Goal: Task Accomplishment & Management: Manage account settings

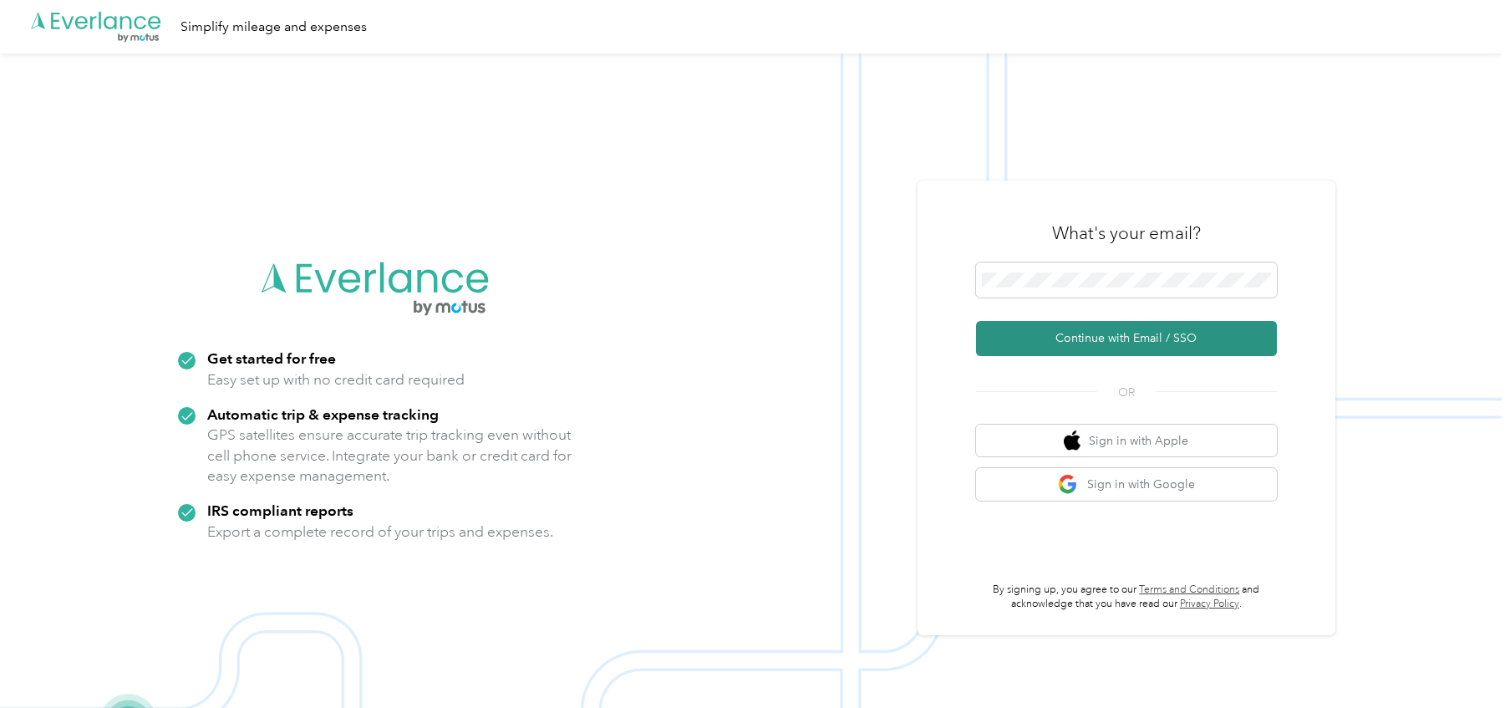
click at [1213, 333] on button "Continue with Email / SSO" at bounding box center [1126, 338] width 301 height 35
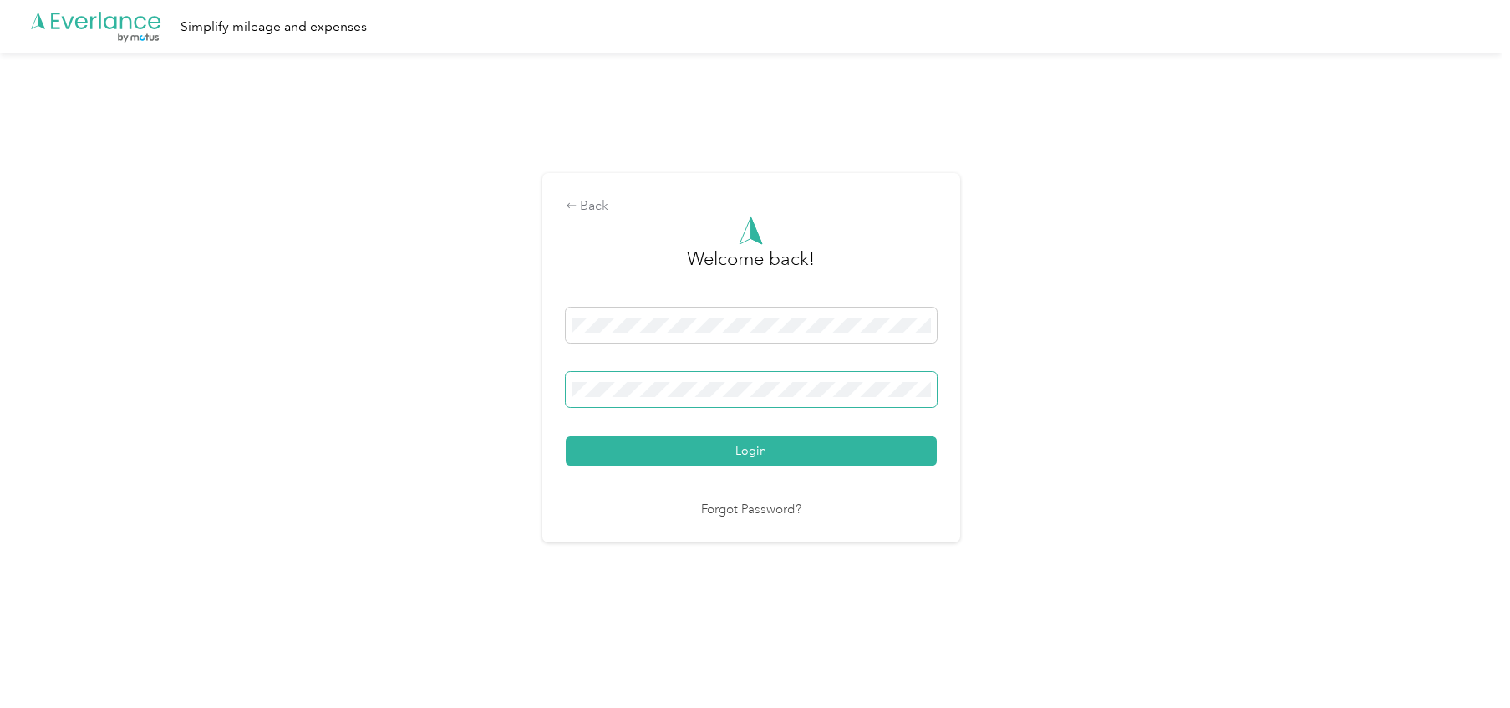
click at [566, 436] on button "Login" at bounding box center [751, 450] width 371 height 29
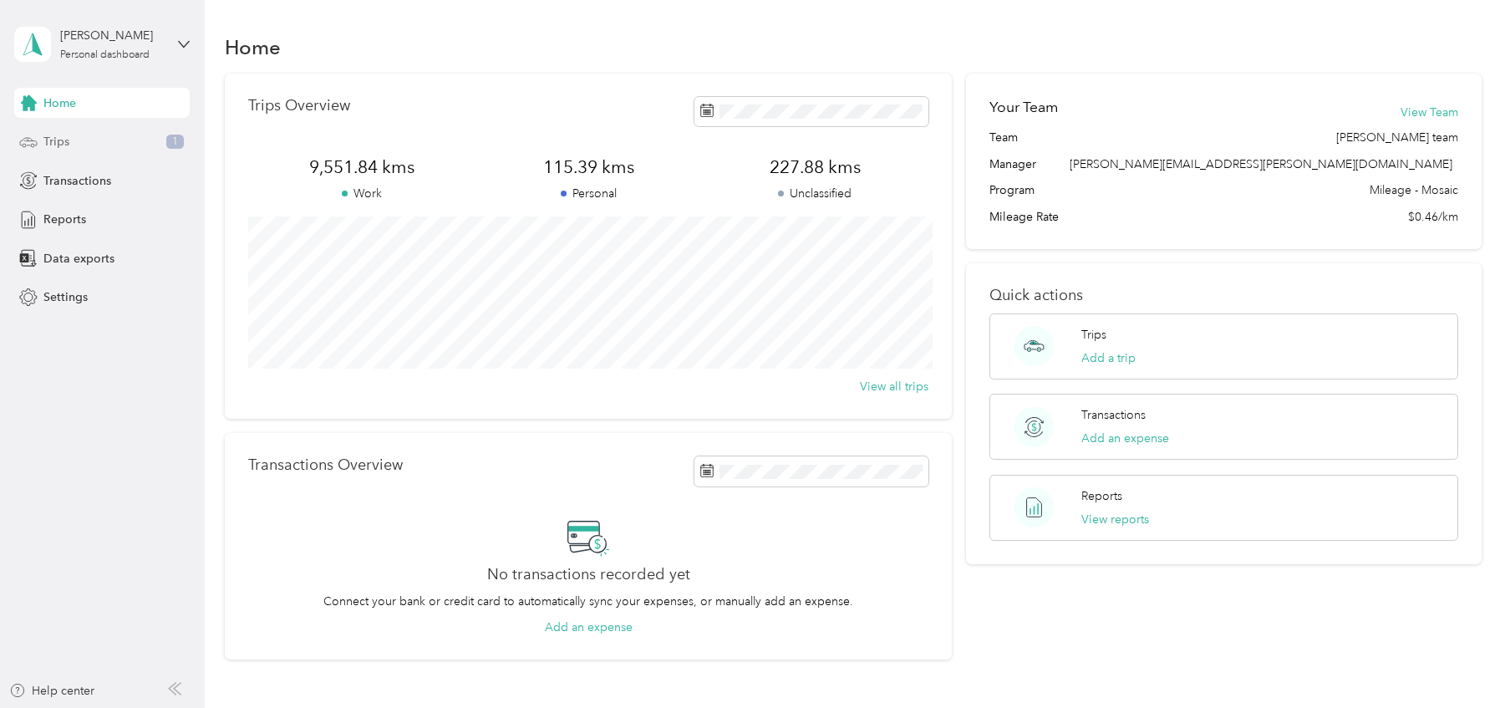
click at [59, 145] on span "Trips" at bounding box center [56, 142] width 26 height 18
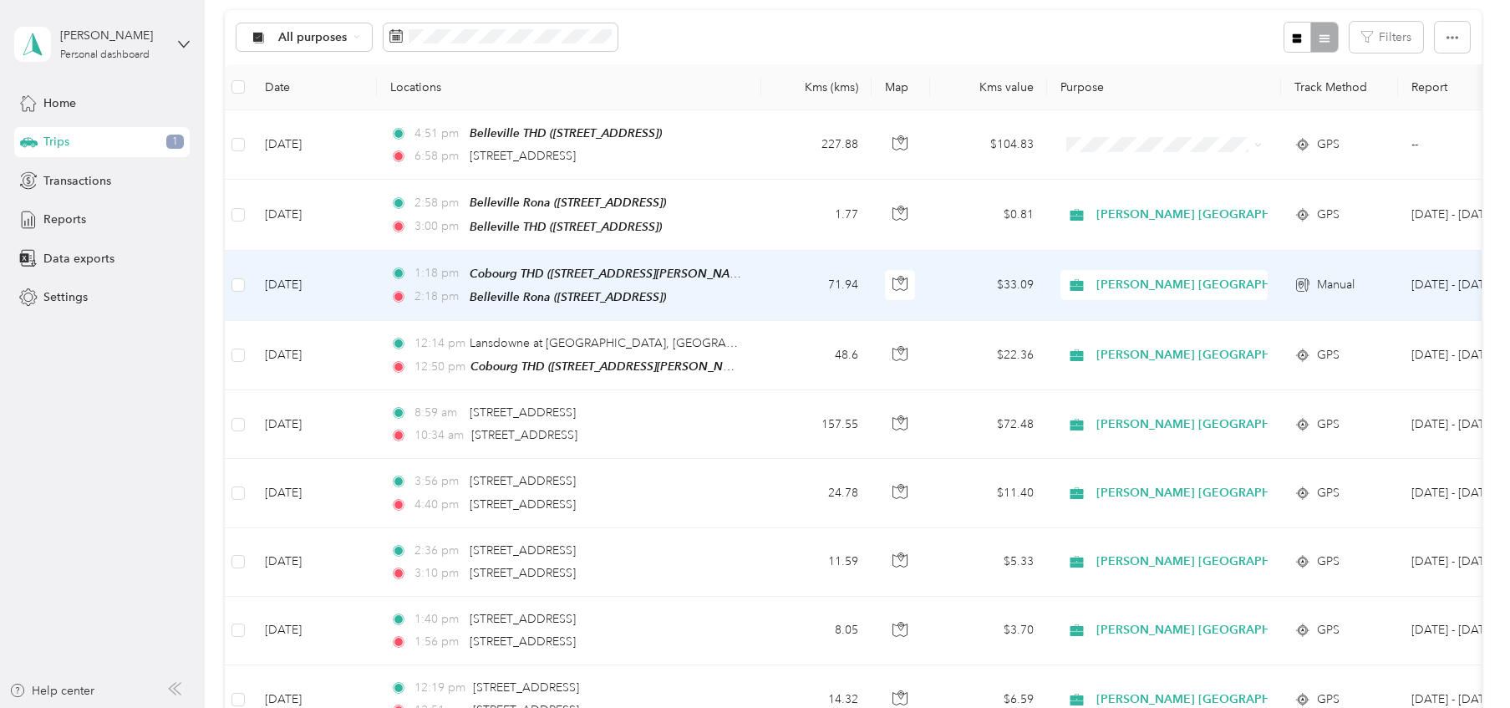
scroll to position [167, 0]
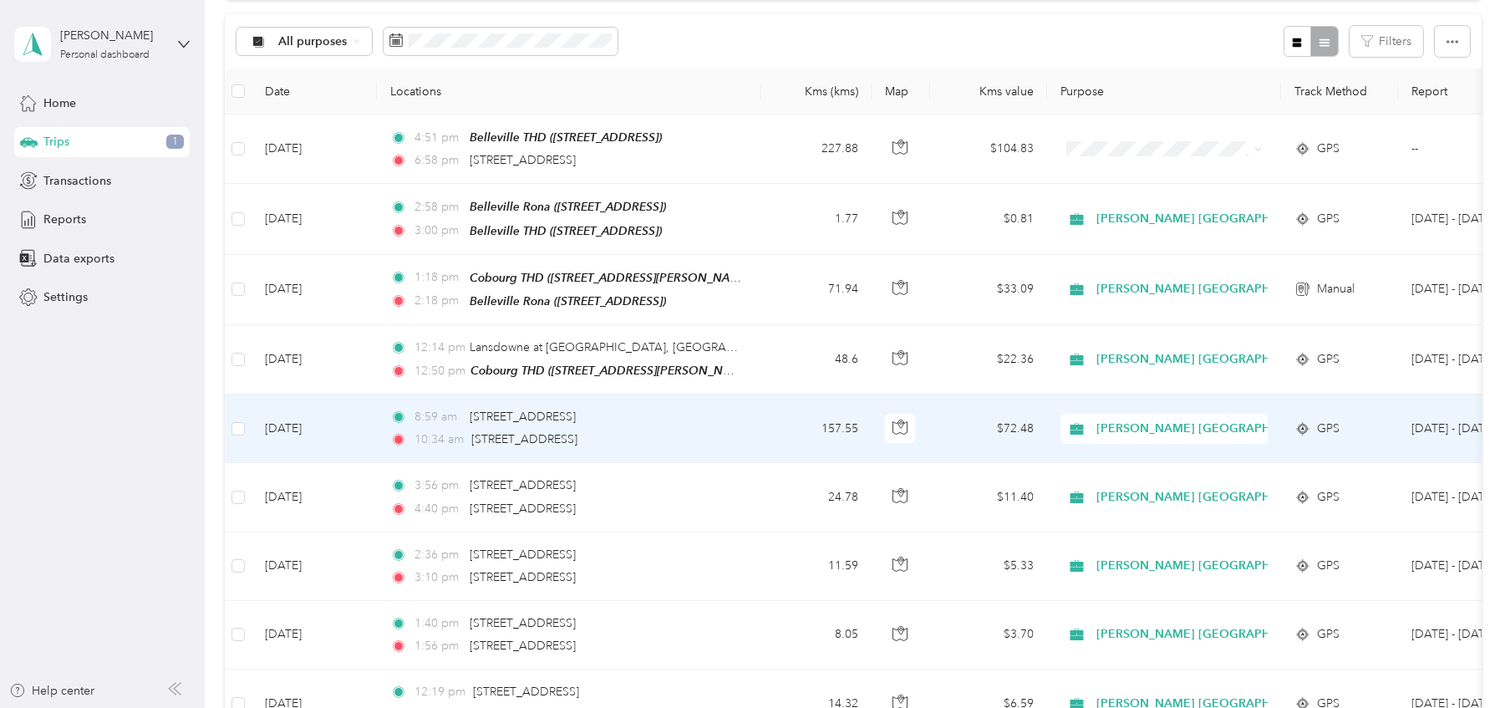
click at [542, 449] on td "8:59 am [STREET_ADDRESS] 10:34 am [STREET_ADDRESS]" at bounding box center [569, 429] width 385 height 69
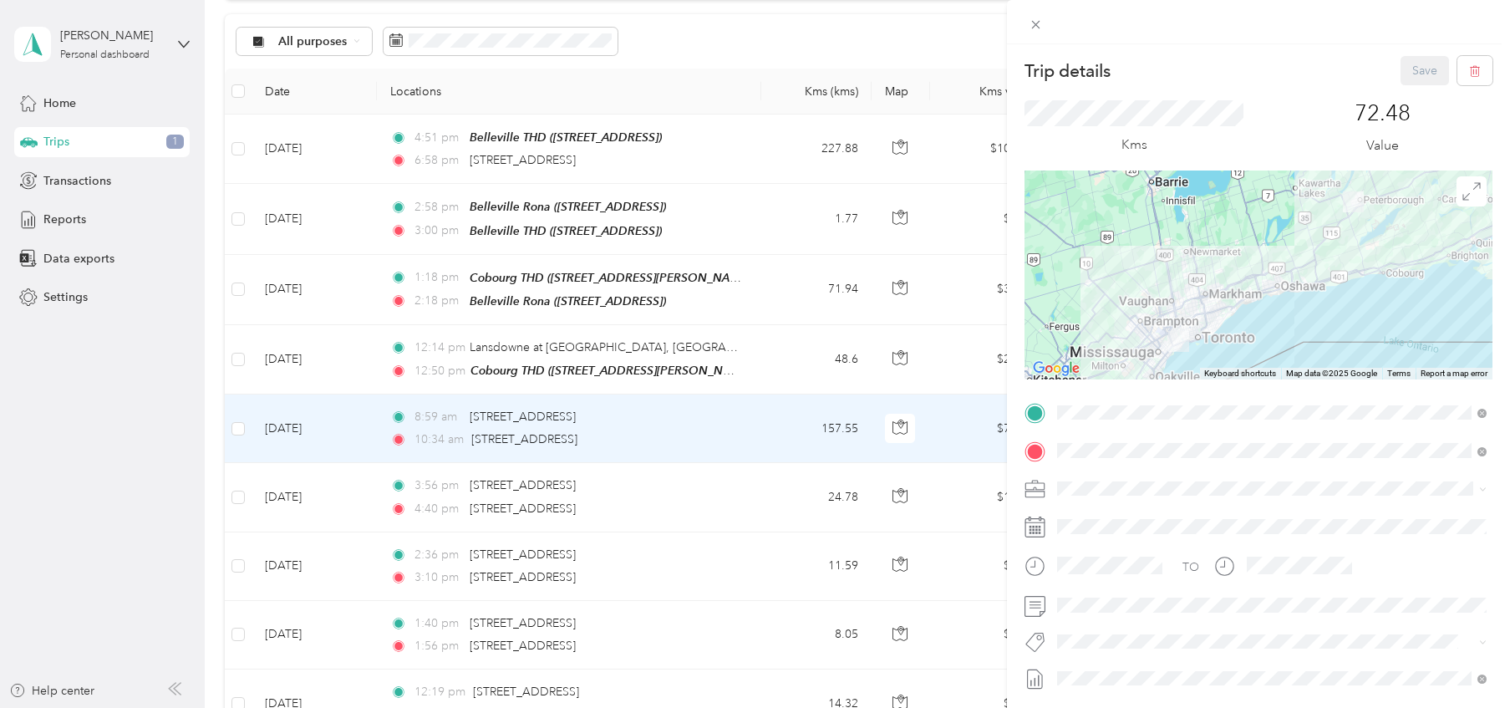
click at [1363, 211] on img at bounding box center [1353, 201] width 21 height 21
click at [1315, 285] on div at bounding box center [1259, 275] width 468 height 209
click at [1467, 195] on icon at bounding box center [1472, 190] width 17 height 17
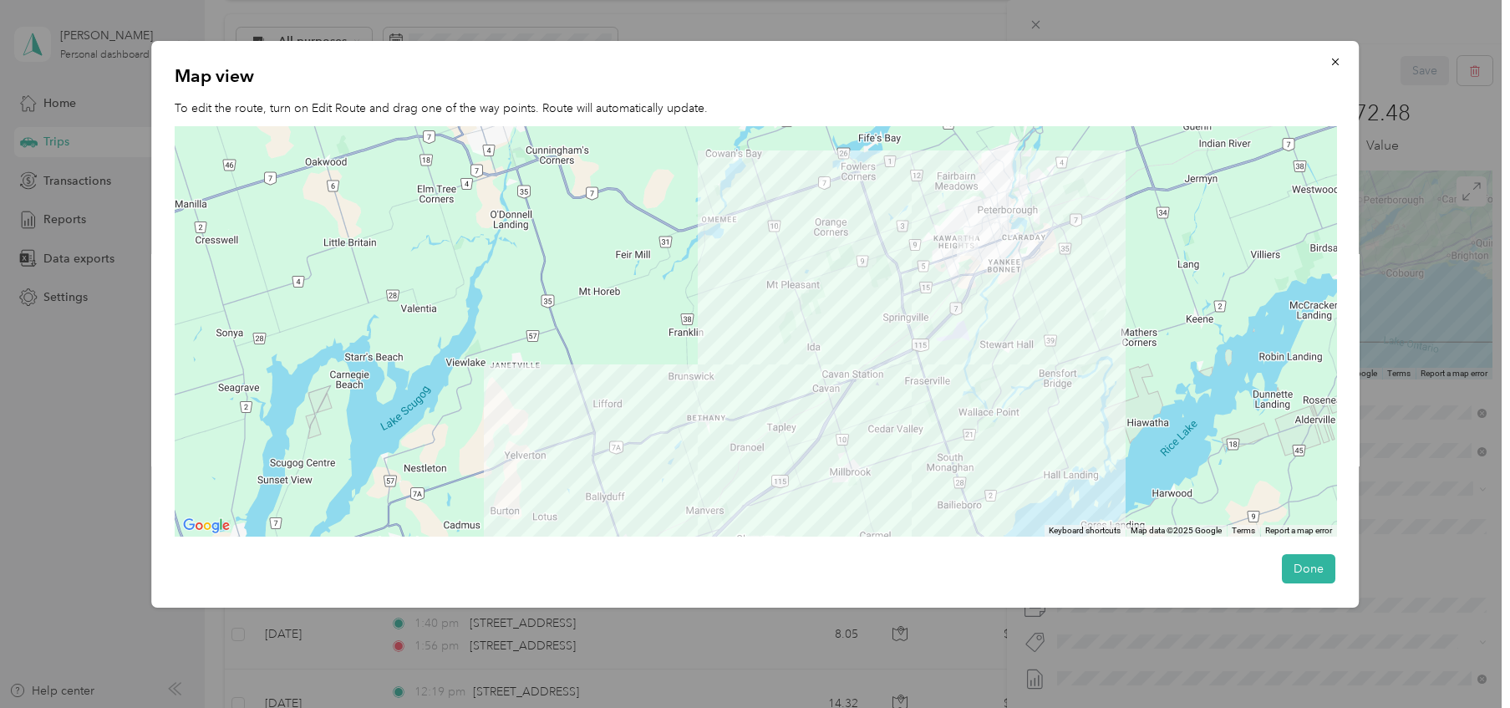
drag, startPoint x: 1038, startPoint y: 161, endPoint x: 934, endPoint y: 488, distance: 343.1
click at [934, 488] on div at bounding box center [756, 331] width 1163 height 410
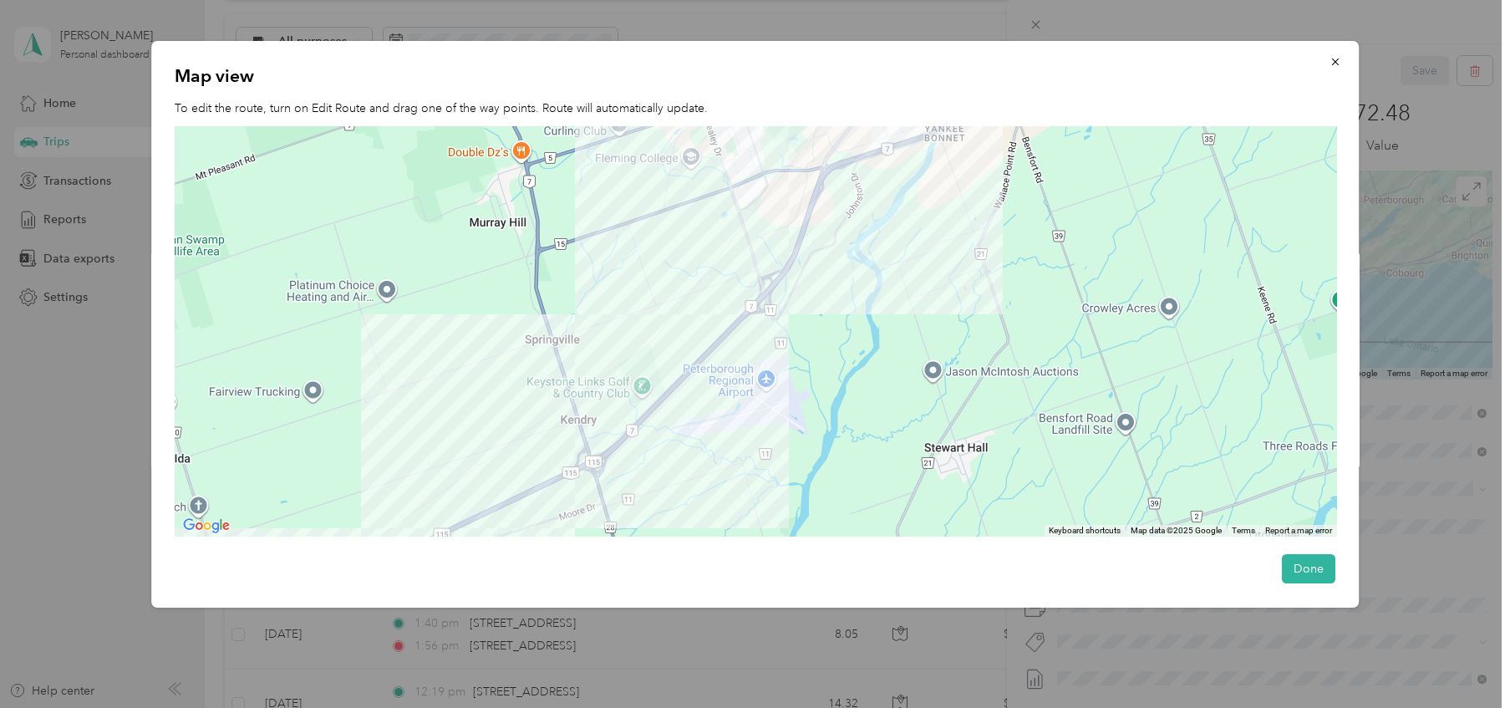
drag, startPoint x: 1047, startPoint y: 193, endPoint x: 768, endPoint y: 747, distance: 620.2
click at [768, 707] on html "[PERSON_NAME] Personal dashboard Home Trips 1 Transactions Reports Data exports…" at bounding box center [751, 354] width 1502 height 708
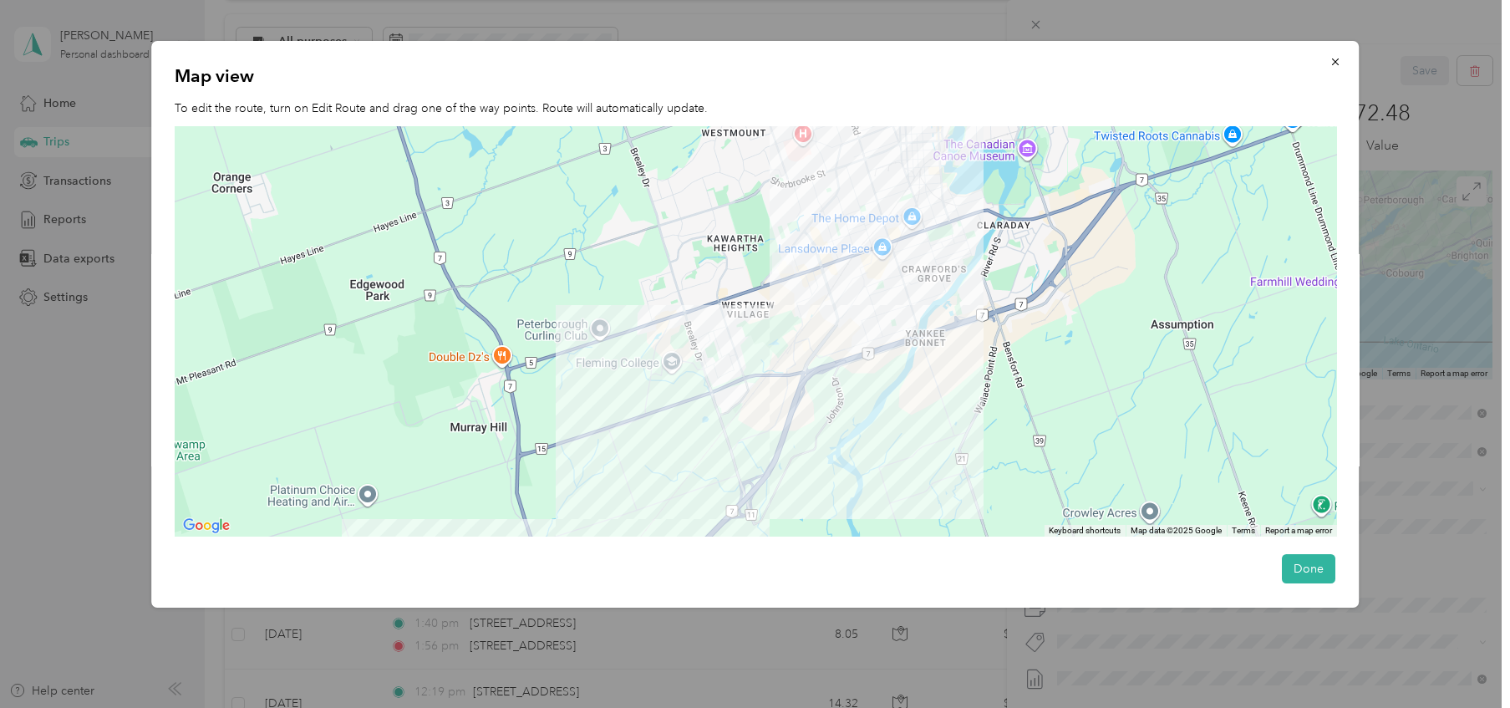
drag, startPoint x: 904, startPoint y: 191, endPoint x: 884, endPoint y: 403, distance: 212.4
click at [884, 403] on div at bounding box center [756, 331] width 1163 height 410
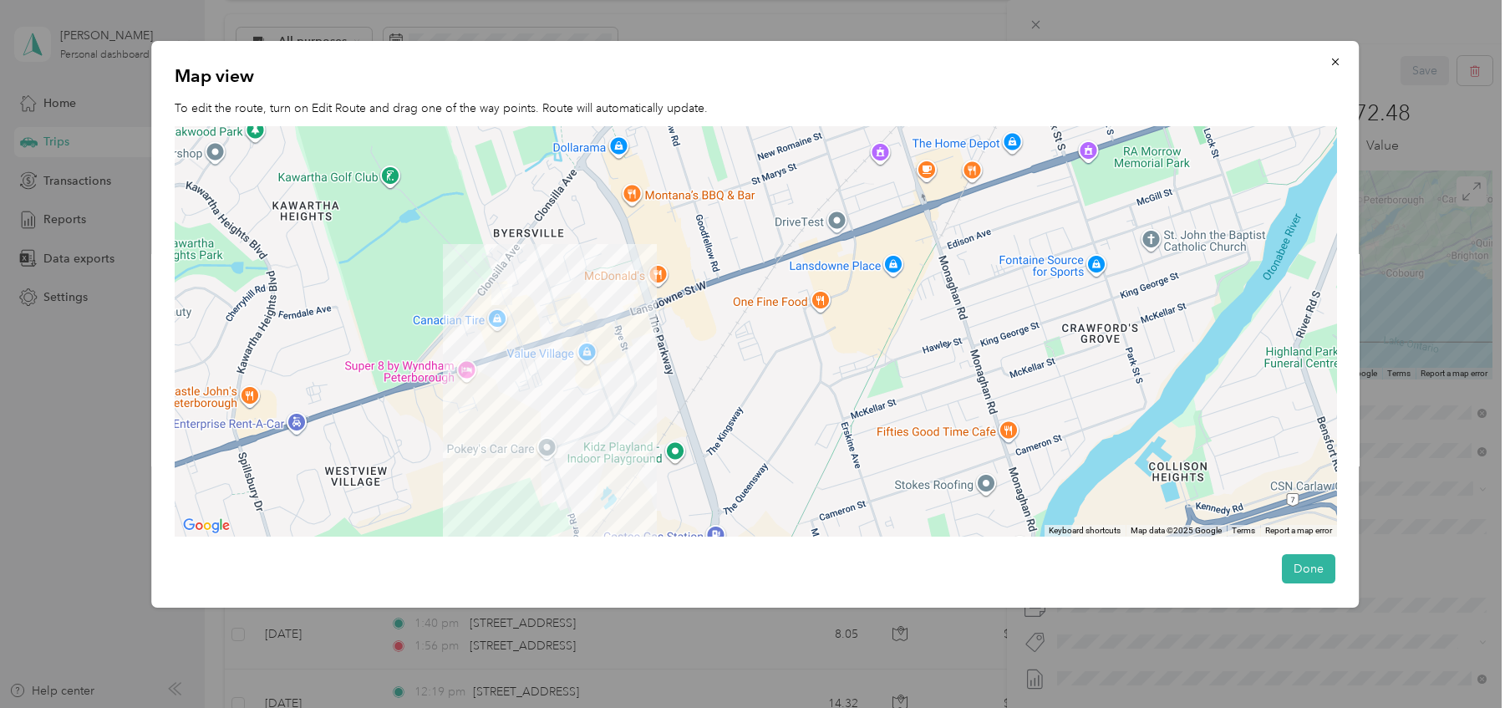
drag, startPoint x: 946, startPoint y: 186, endPoint x: 829, endPoint y: 390, distance: 235.1
click at [829, 390] on div at bounding box center [756, 331] width 1163 height 410
click at [1338, 63] on icon "button" at bounding box center [1336, 62] width 12 height 12
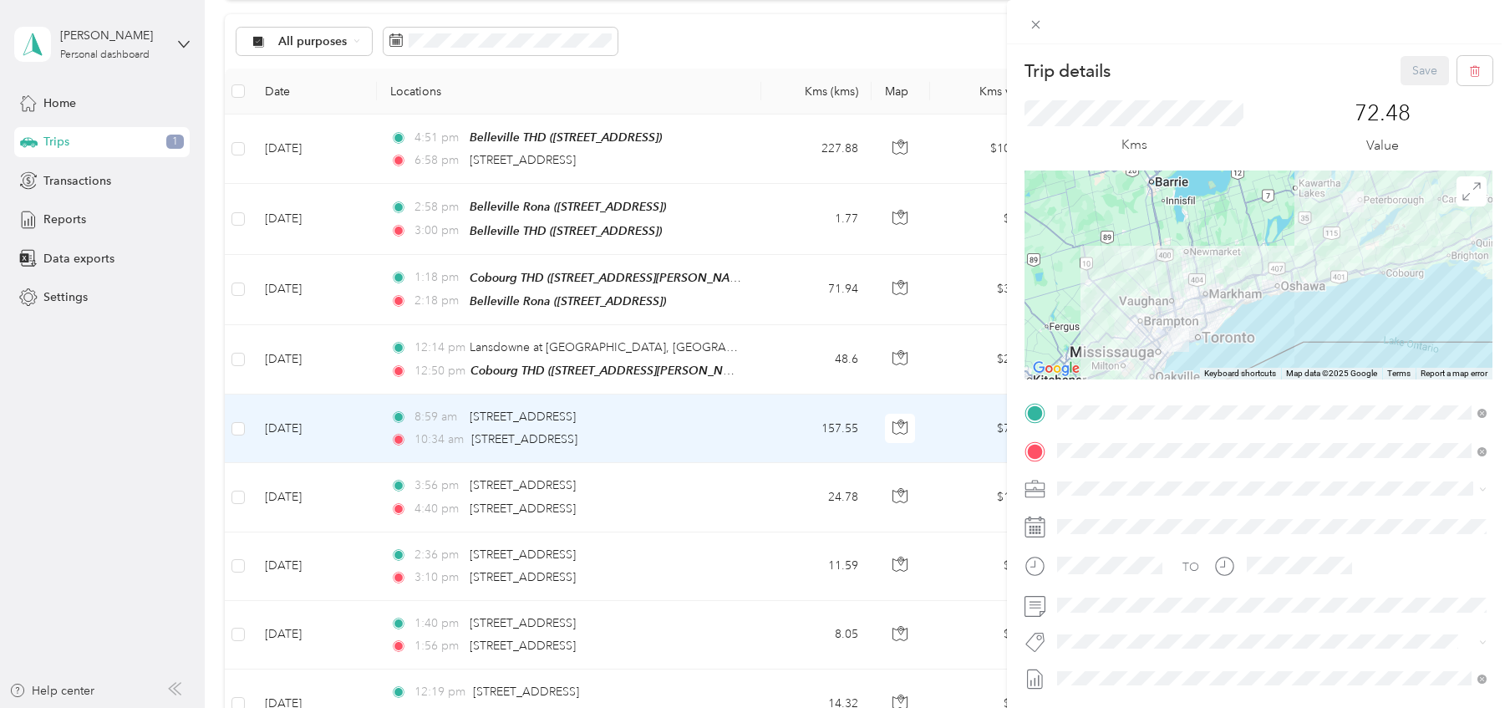
click at [561, 341] on div "Trip details Save This trip cannot be edited because it is either under review,…" at bounding box center [755, 354] width 1510 height 708
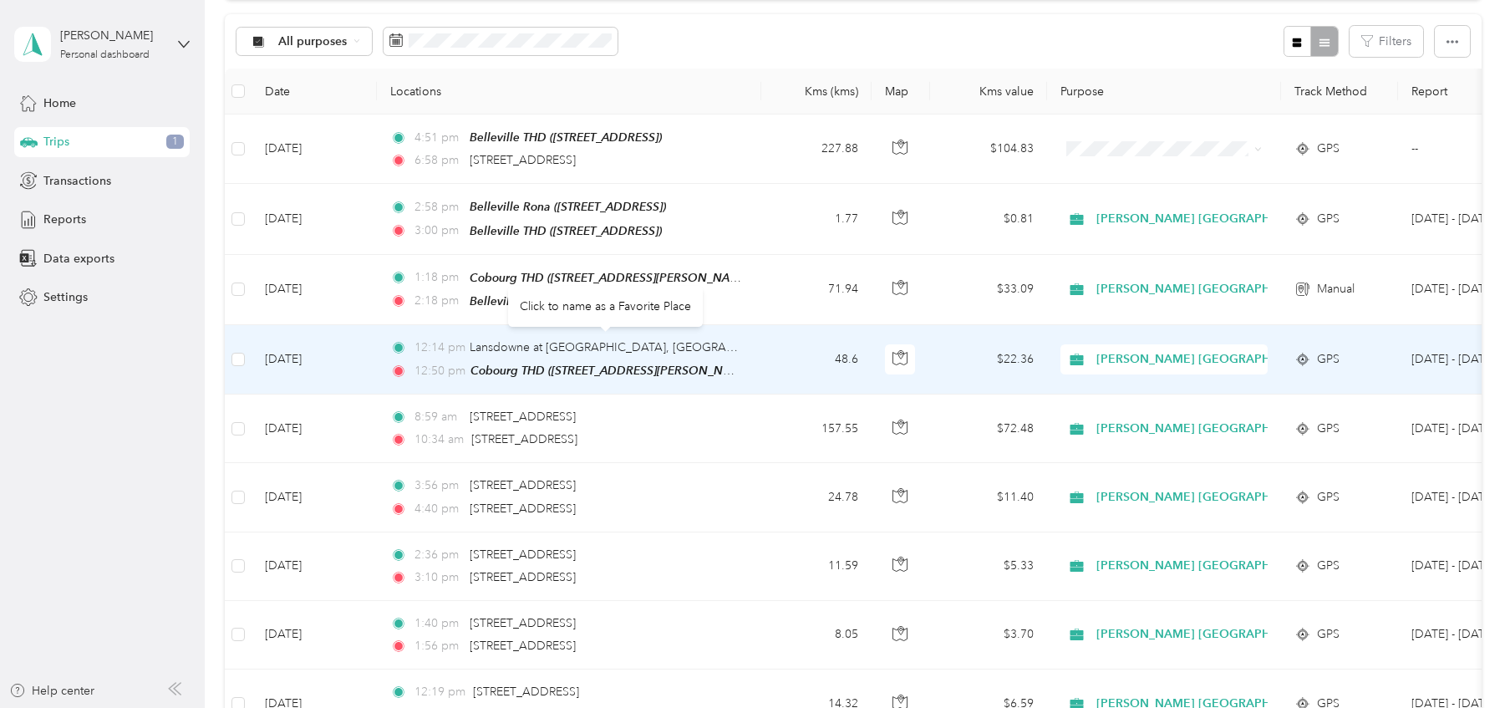
click at [561, 341] on span "Lansdowne at [GEOGRAPHIC_DATA], [GEOGRAPHIC_DATA], [GEOGRAPHIC_DATA]" at bounding box center [695, 347] width 451 height 14
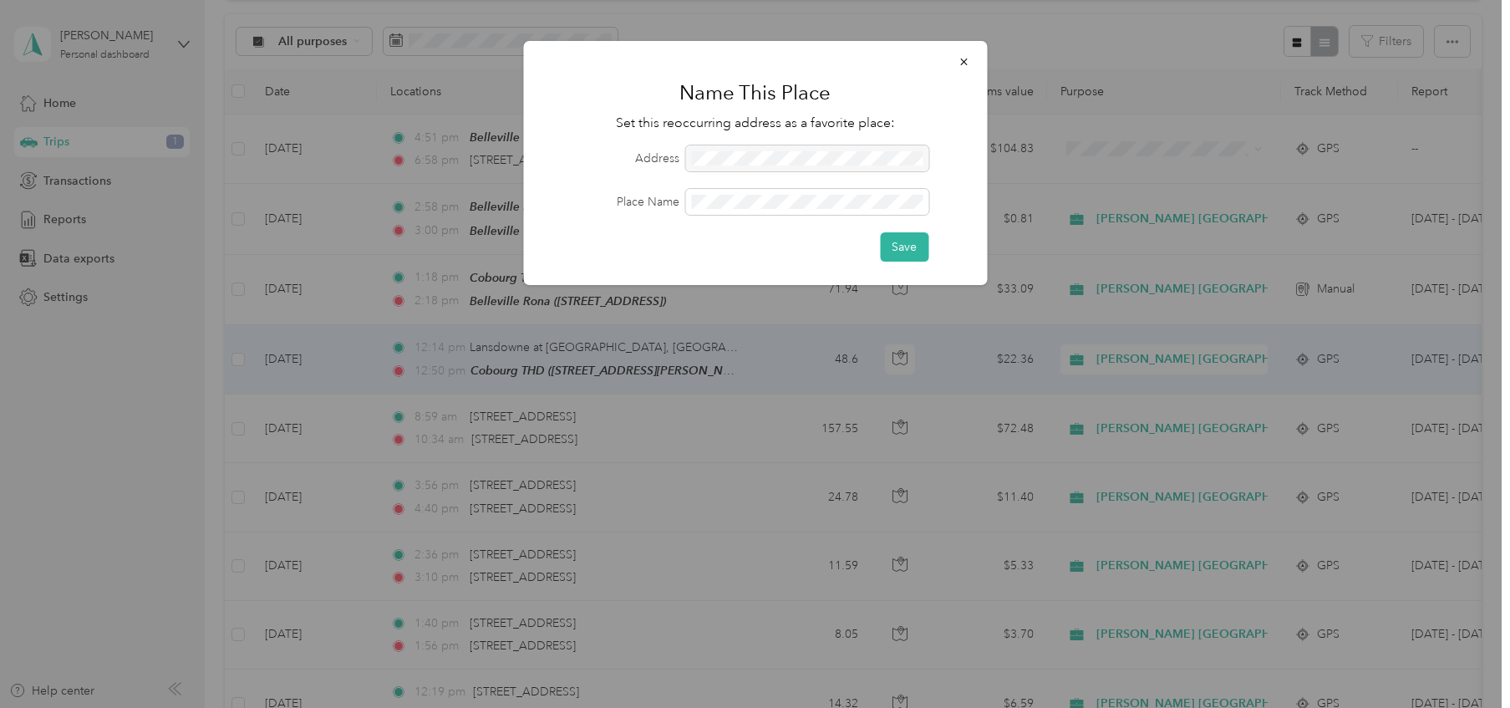
click at [771, 155] on div at bounding box center [806, 158] width 243 height 26
click at [728, 157] on div at bounding box center [806, 158] width 243 height 26
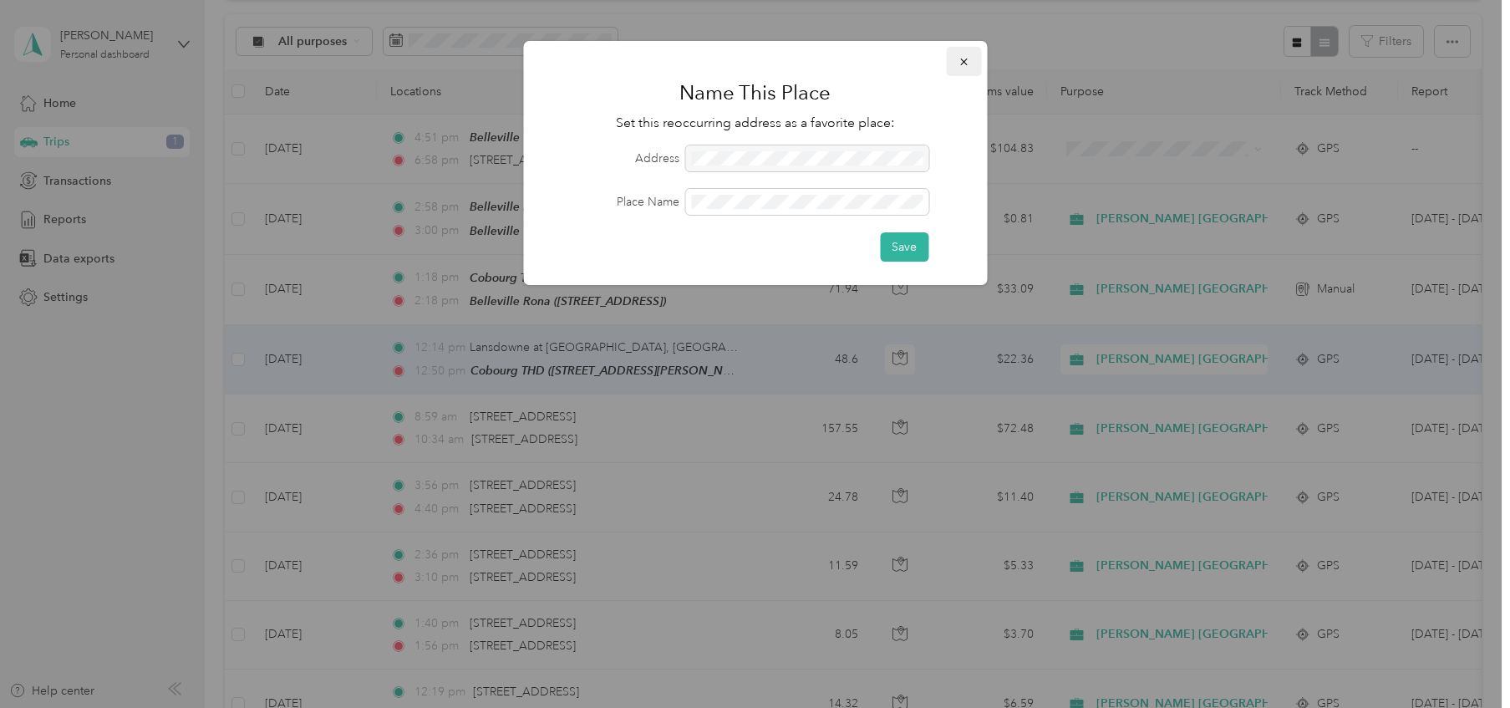
click at [961, 64] on icon "button" at bounding box center [963, 62] width 7 height 7
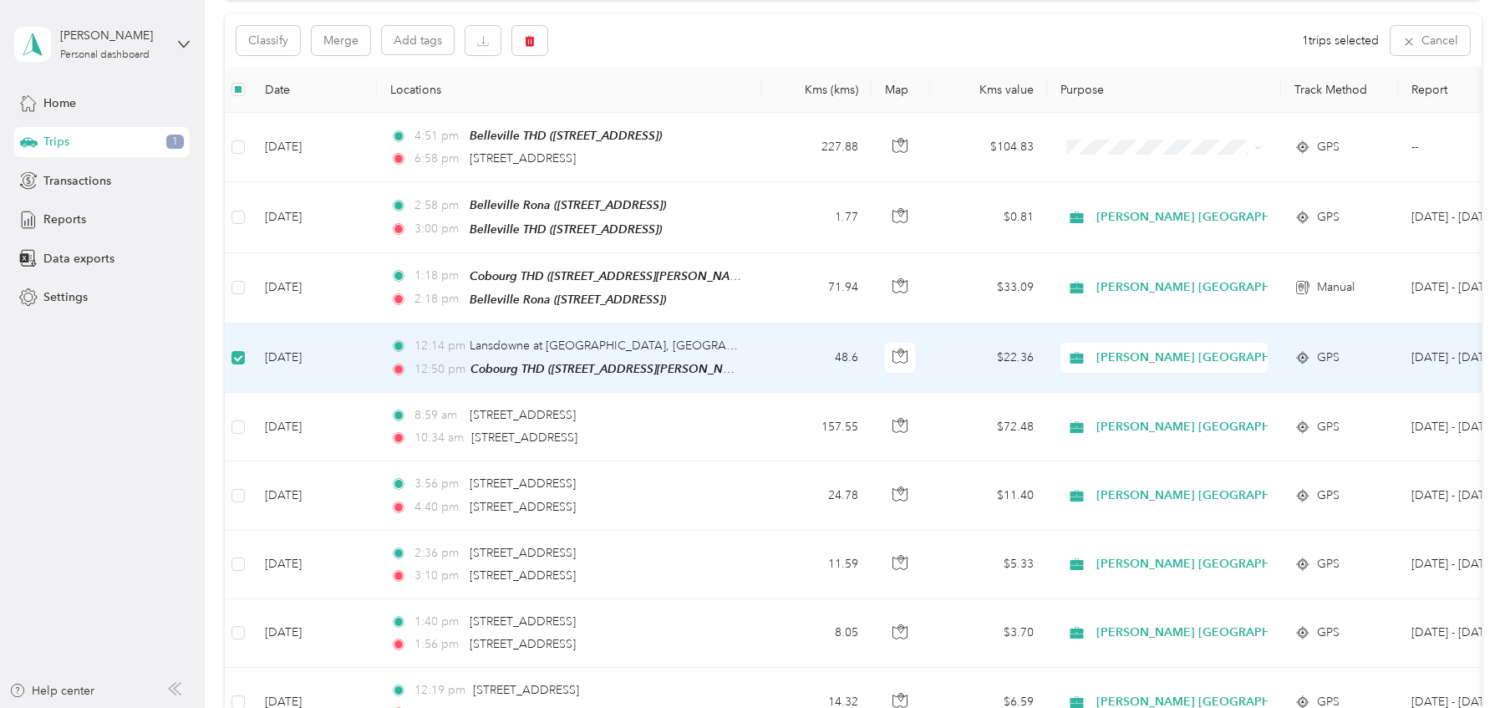
scroll to position [166, 0]
click at [370, 357] on td "[DATE]" at bounding box center [314, 359] width 125 height 69
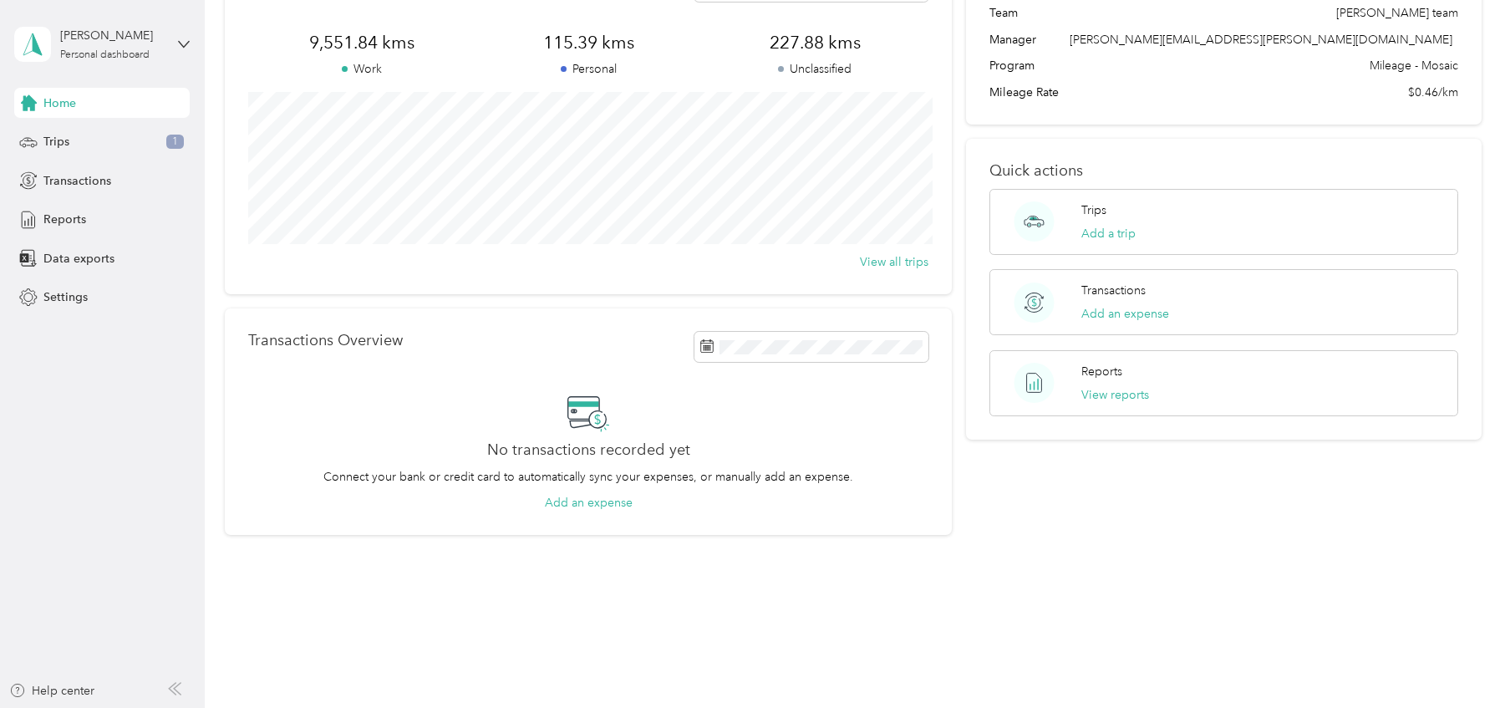
scroll to position [124, 0]
click at [53, 148] on span "Trips" at bounding box center [56, 142] width 26 height 18
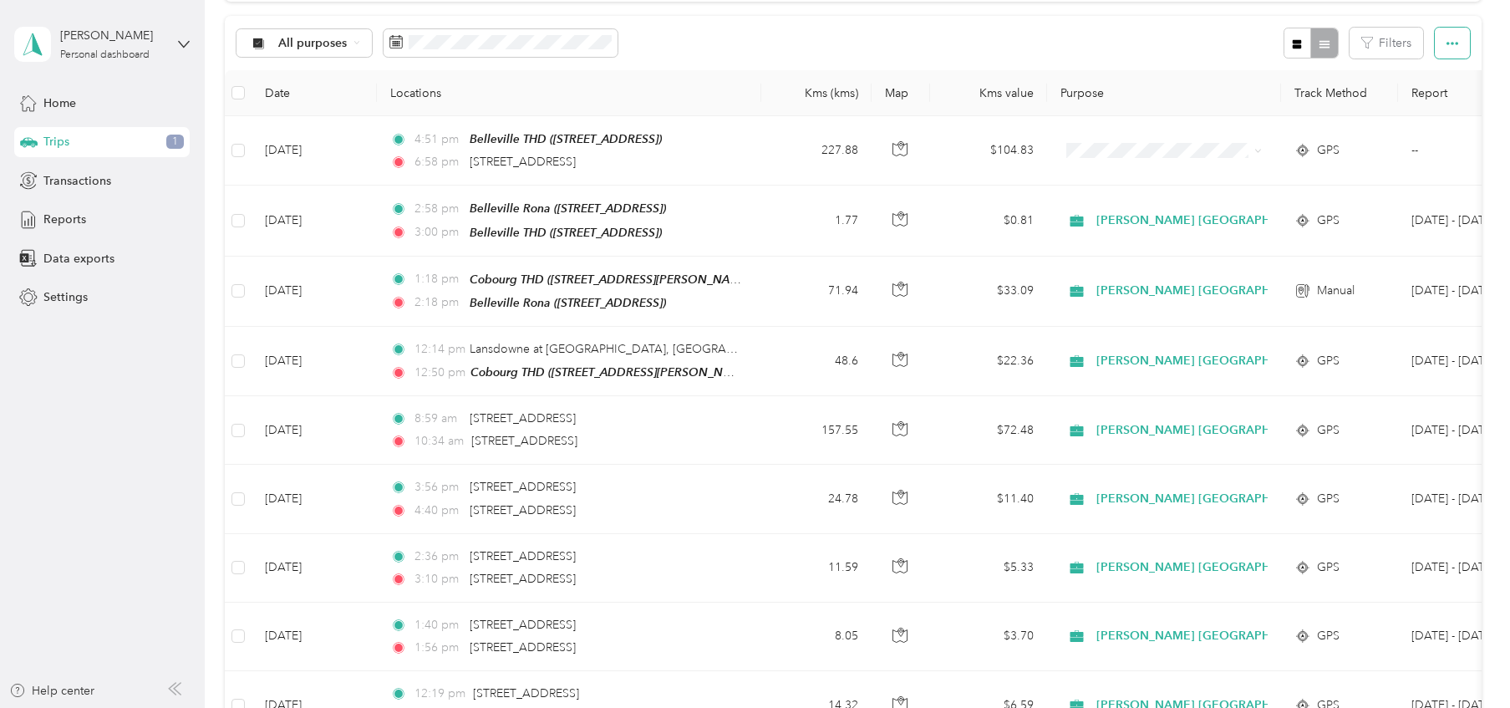
click at [1459, 42] on icon "button" at bounding box center [1453, 44] width 12 height 12
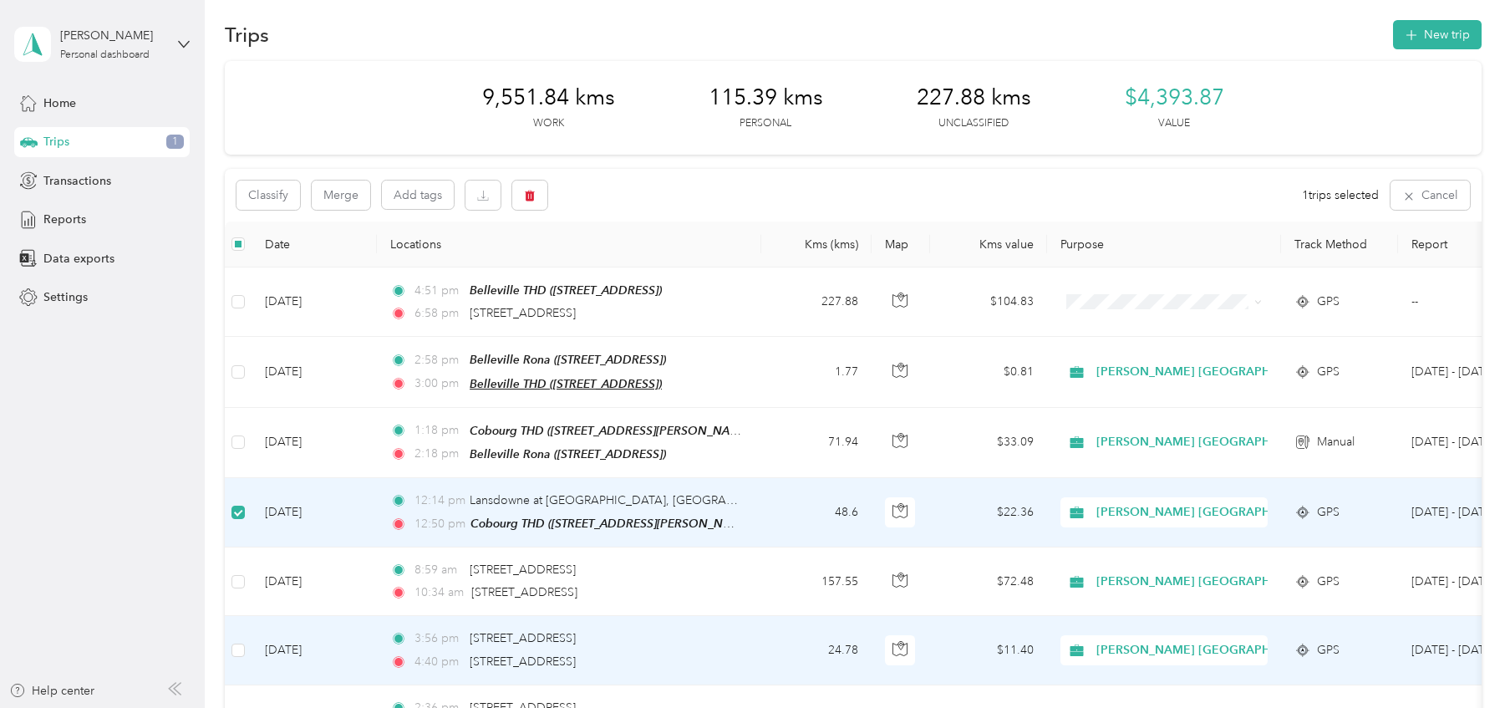
scroll to position [11, 0]
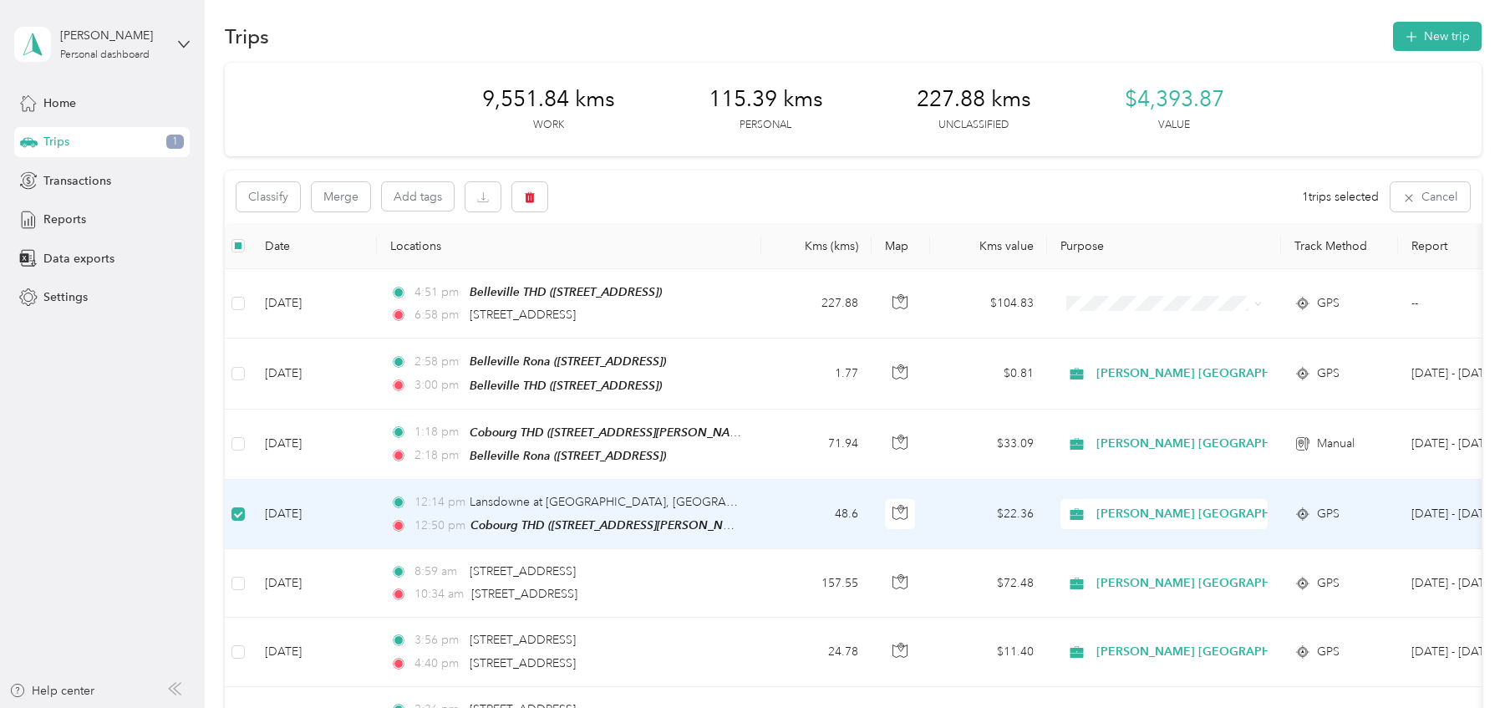
click at [849, 512] on td "48.6" at bounding box center [816, 514] width 110 height 69
click at [1324, 505] on span "GPS" at bounding box center [1328, 514] width 23 height 18
click at [353, 512] on td "[DATE]" at bounding box center [314, 514] width 125 height 69
click at [421, 200] on button "Add tags" at bounding box center [418, 196] width 72 height 28
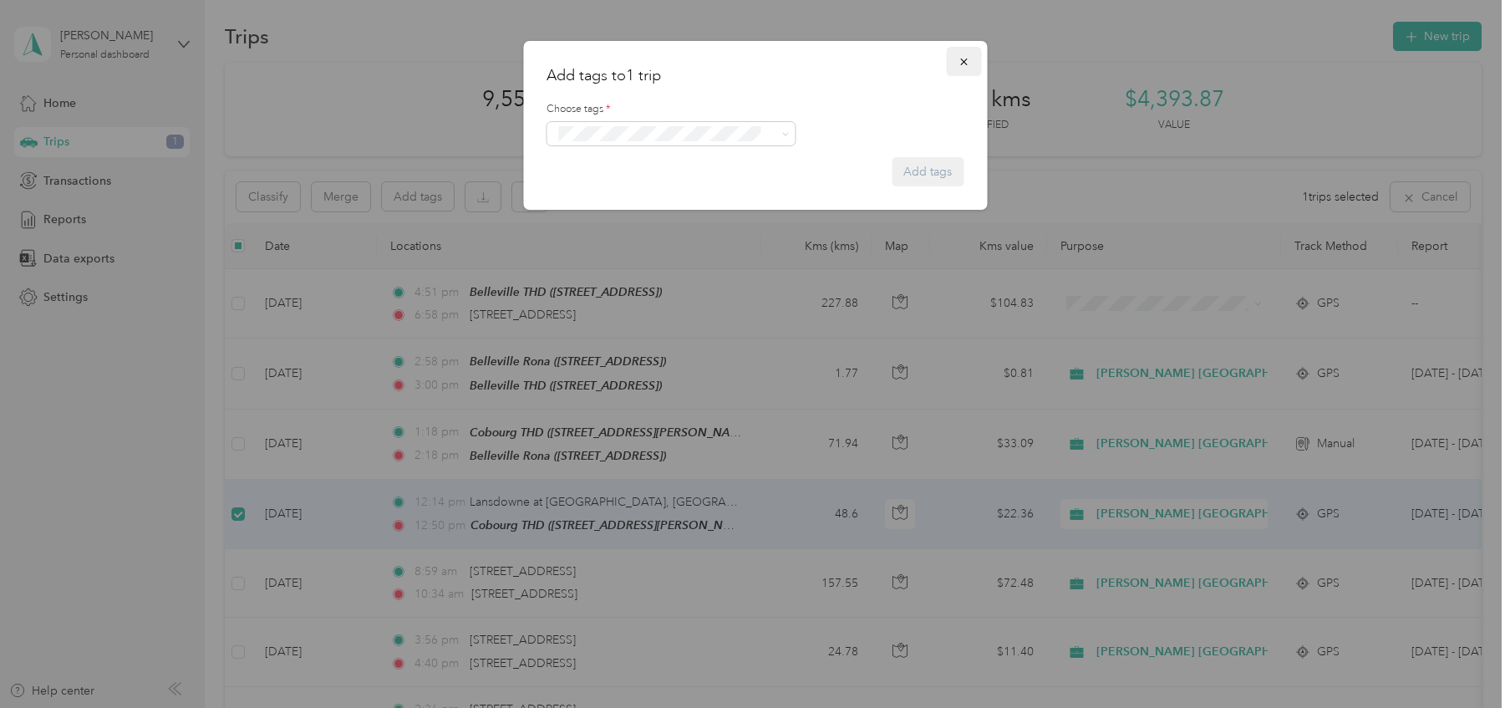
click at [966, 60] on icon "button" at bounding box center [964, 62] width 12 height 12
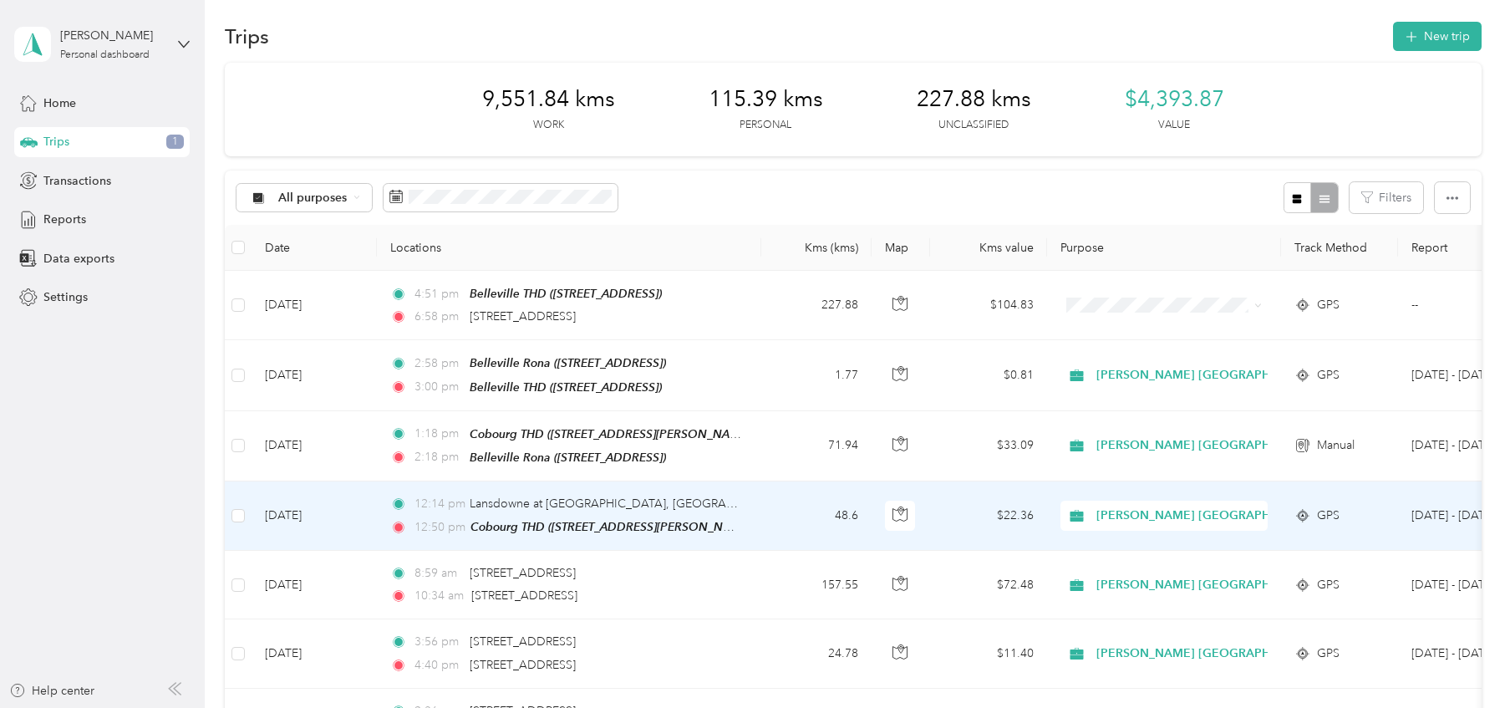
click at [355, 521] on td "[DATE]" at bounding box center [314, 515] width 125 height 69
click at [355, 521] on div at bounding box center [755, 354] width 1510 height 708
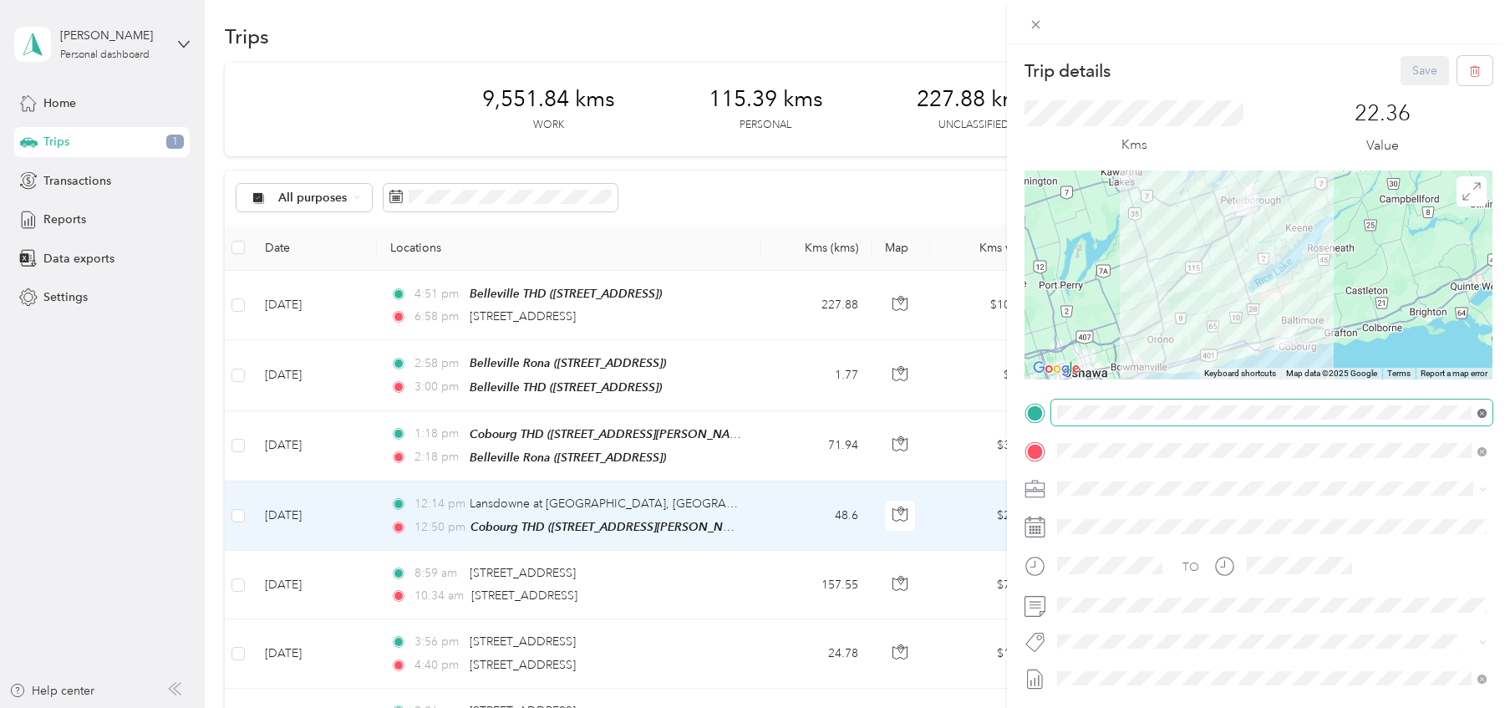
click at [1484, 415] on icon at bounding box center [1482, 413] width 9 height 9
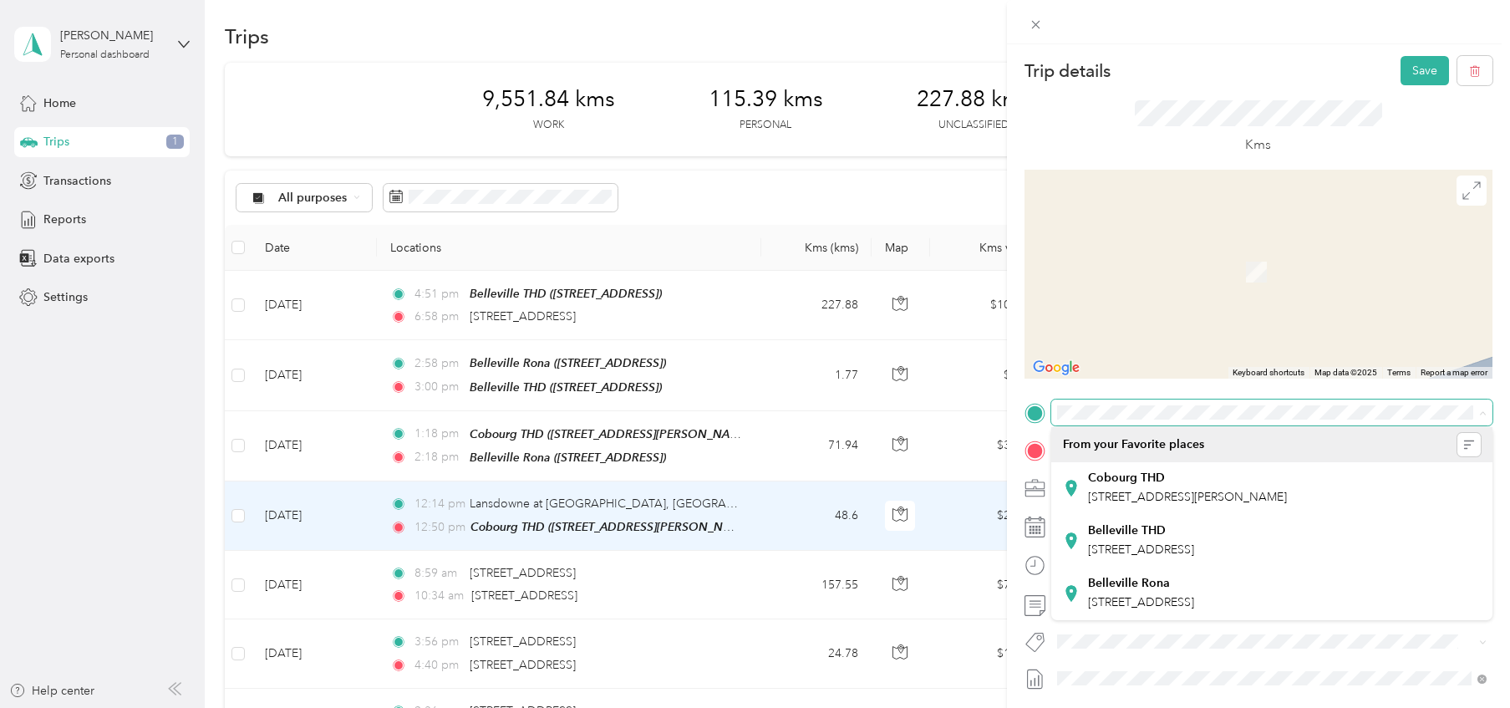
click at [1165, 400] on span at bounding box center [1272, 413] width 441 height 26
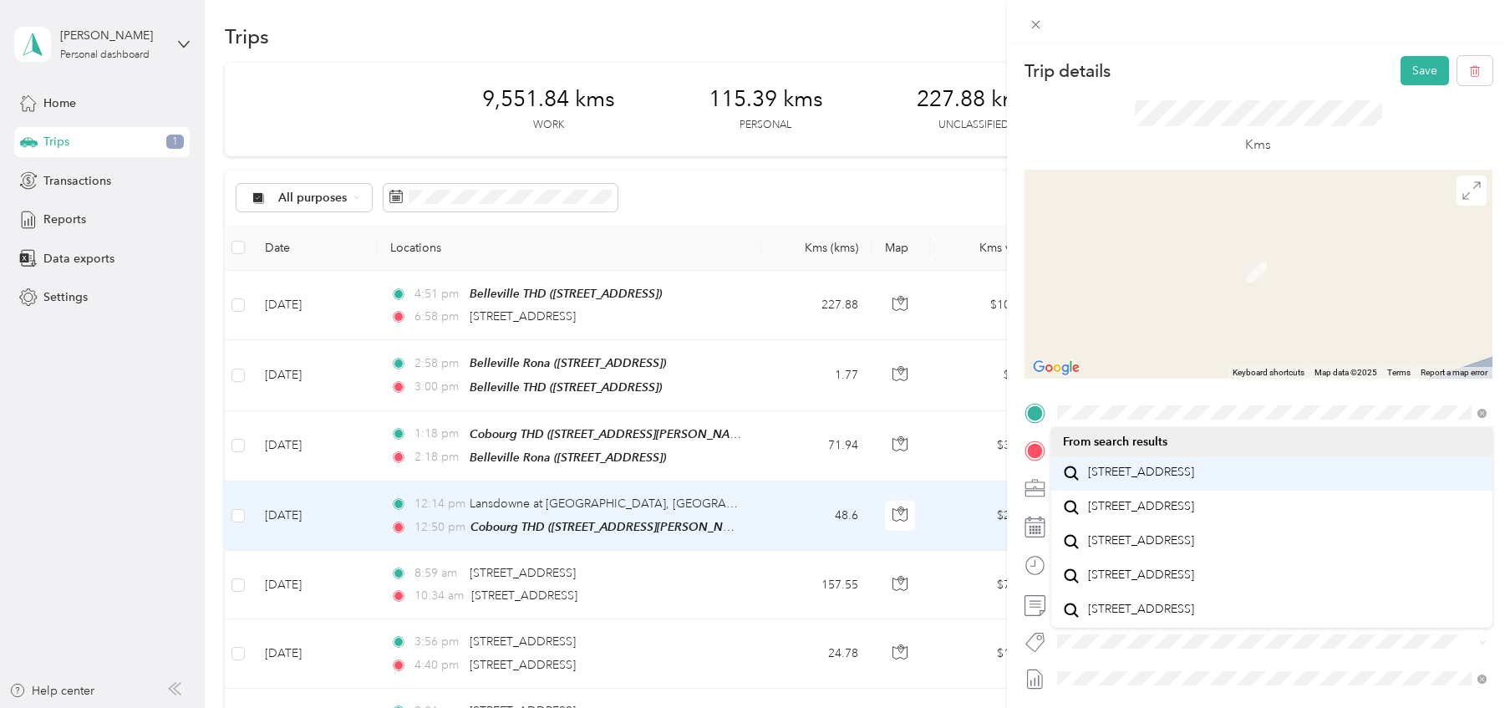
click at [1186, 471] on span "[STREET_ADDRESS]" at bounding box center [1141, 472] width 106 height 15
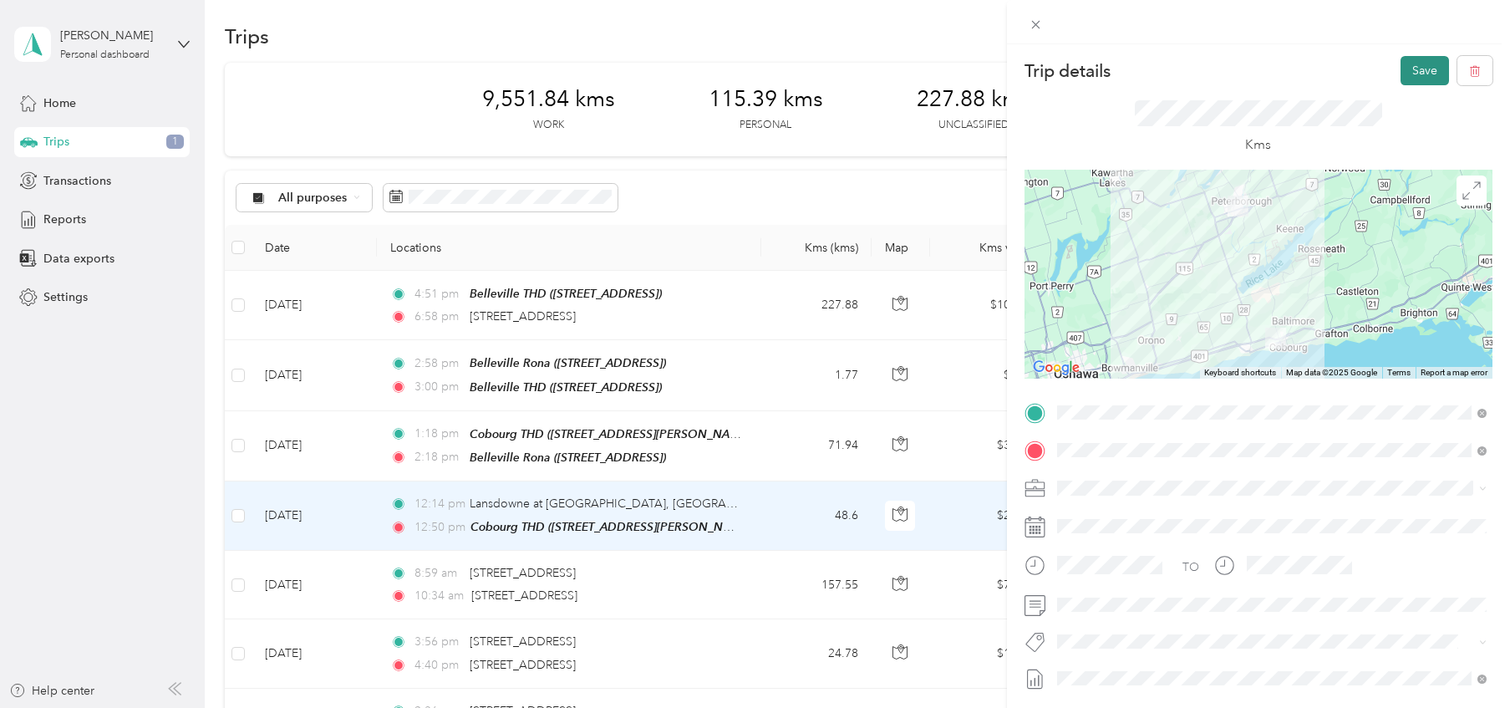
click at [1422, 69] on button "Save" at bounding box center [1425, 70] width 48 height 29
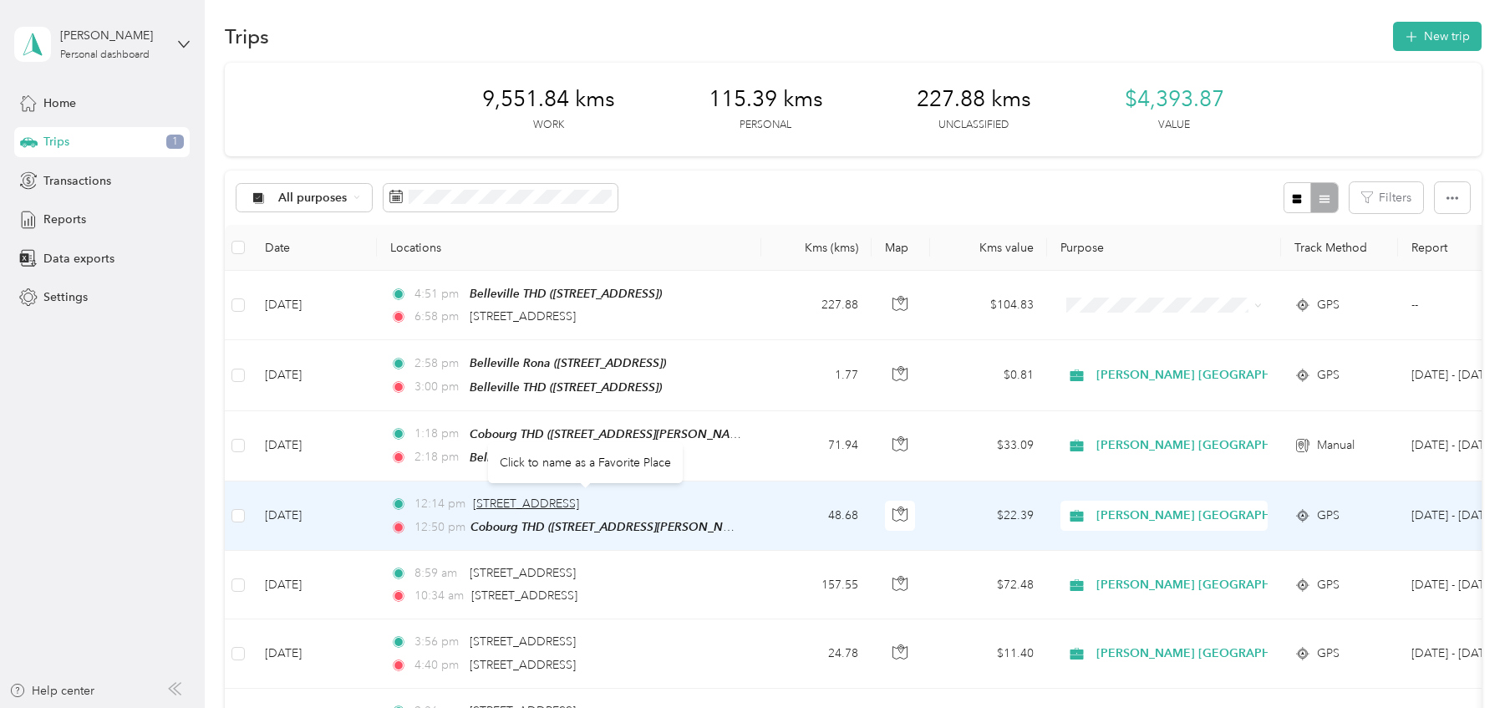
click at [579, 500] on span "[STREET_ADDRESS]" at bounding box center [526, 504] width 106 height 14
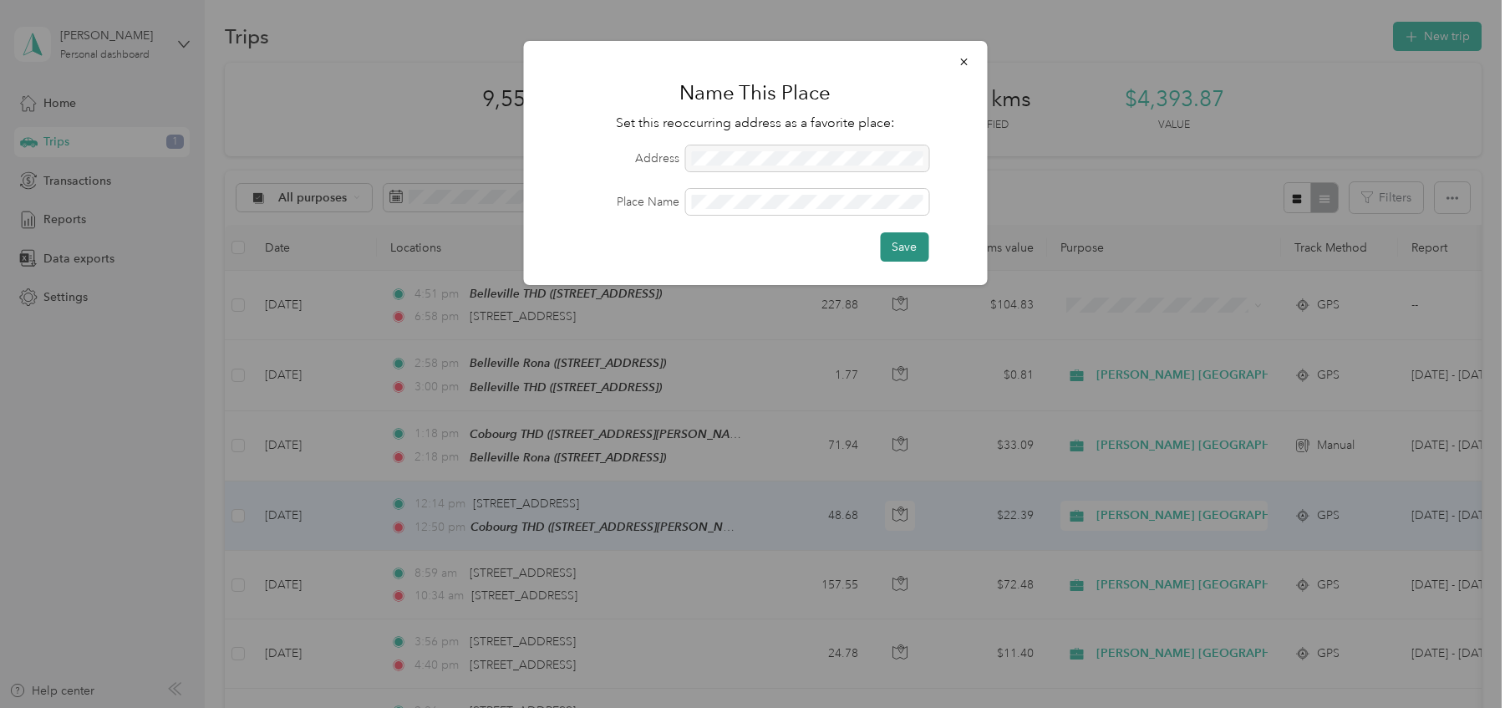
click at [919, 242] on button "Save" at bounding box center [904, 246] width 48 height 29
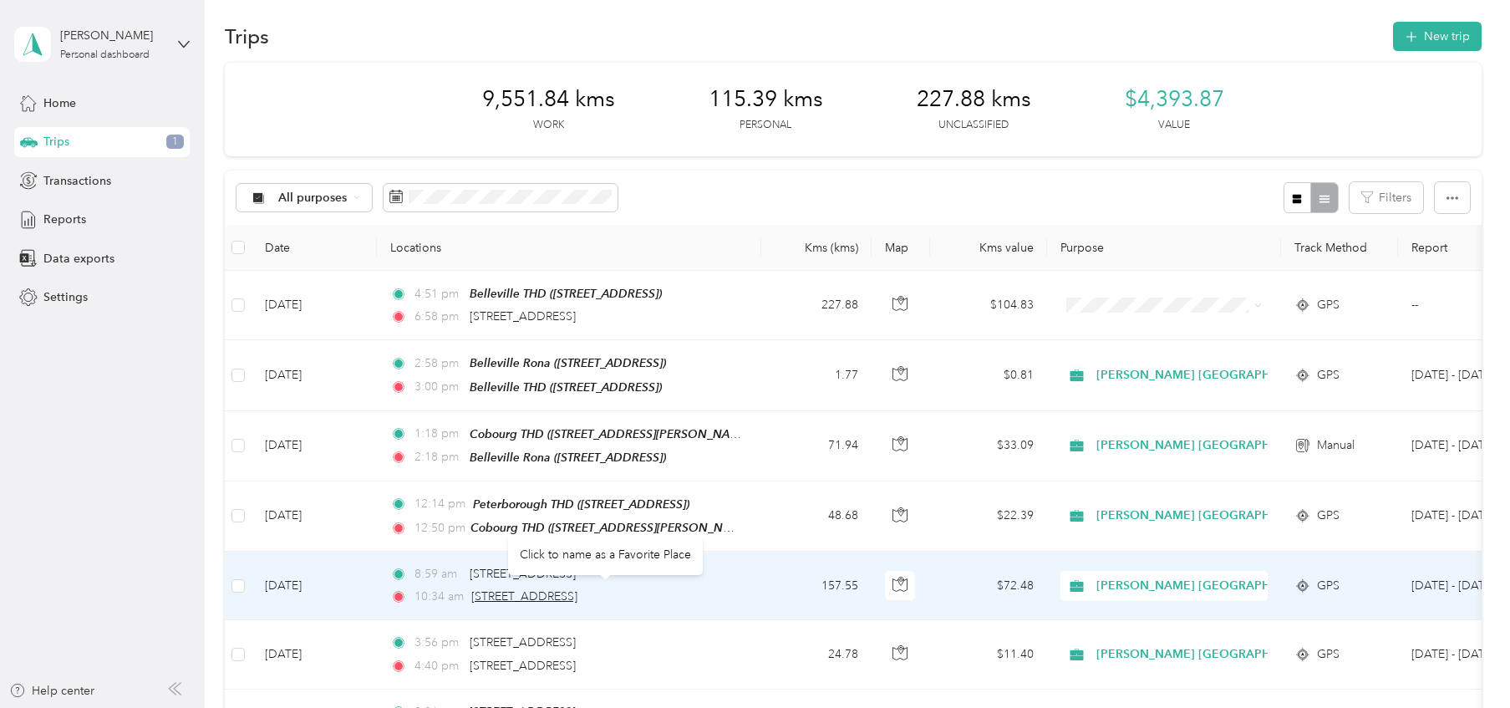
click at [558, 593] on span "[STREET_ADDRESS]" at bounding box center [524, 596] width 106 height 14
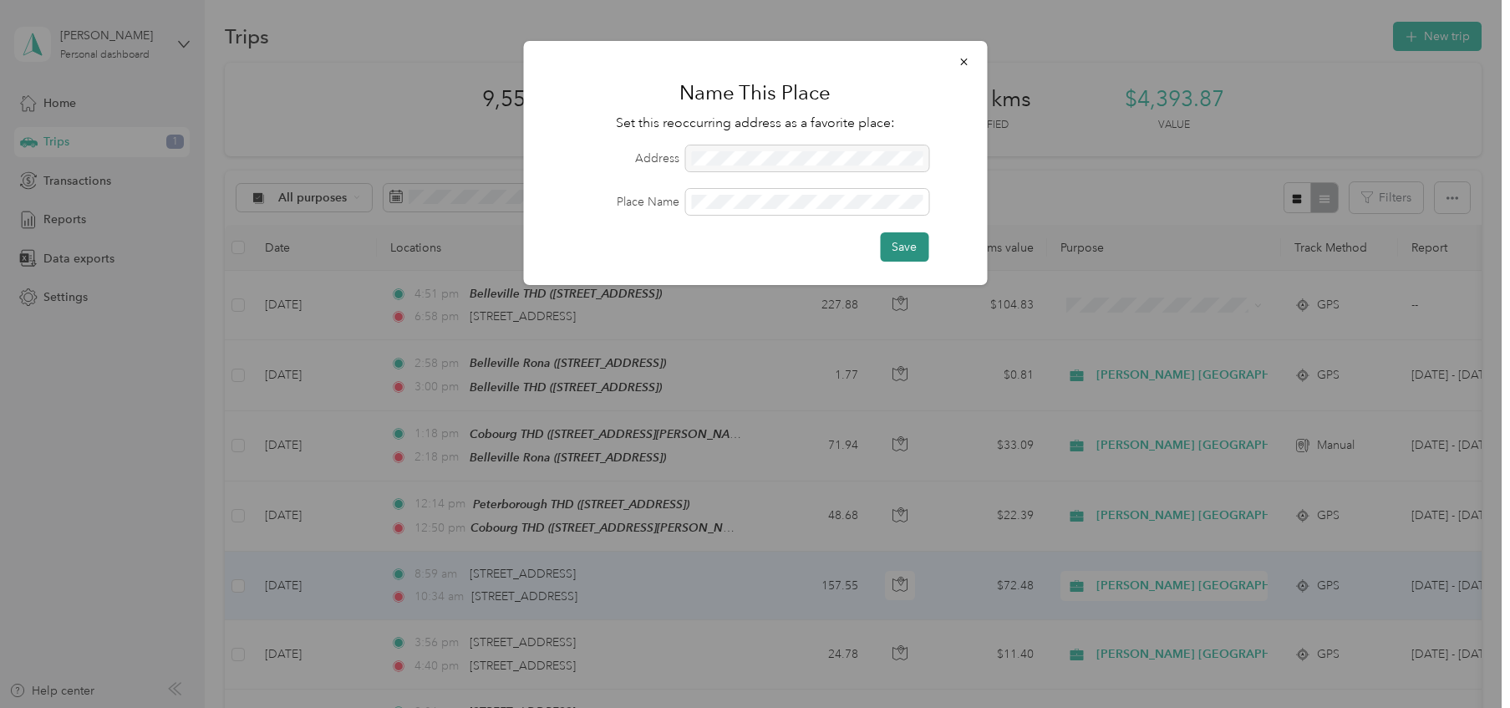
click at [908, 250] on button "Save" at bounding box center [904, 246] width 48 height 29
